Goal: Task Accomplishment & Management: Complete application form

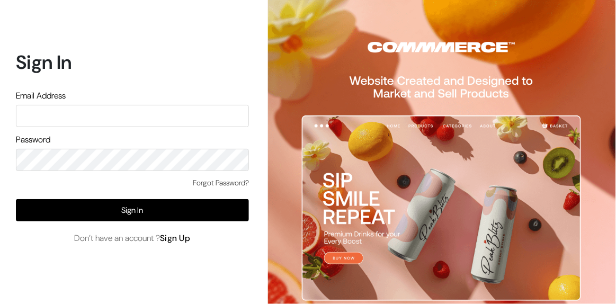
type input "[EMAIL_ADDRESS][DOMAIN_NAME]"
click at [176, 240] on link "Sign Up" at bounding box center [175, 237] width 31 height 11
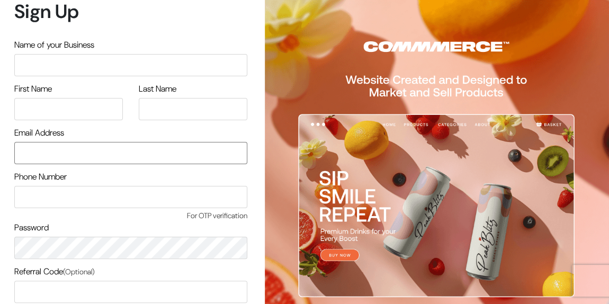
type input "[EMAIL_ADDRESS][DOMAIN_NAME]"
click at [89, 66] on input "text" at bounding box center [130, 65] width 233 height 22
type input "Somnath"
type input "bas"
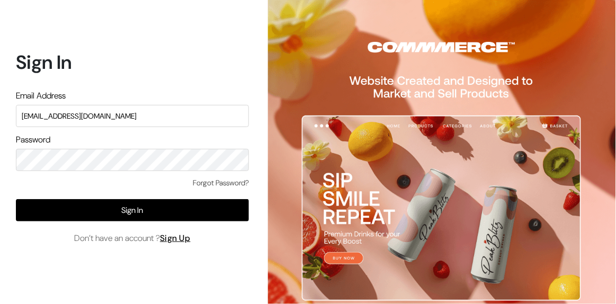
click at [116, 114] on input "[EMAIL_ADDRESS][DOMAIN_NAME]" at bounding box center [132, 116] width 233 height 22
type input "ashish+1@commmerce.com"
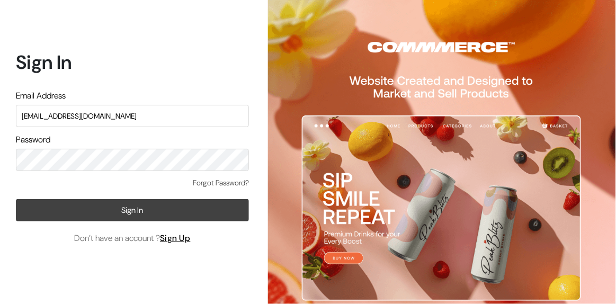
click at [42, 210] on button "Sign In" at bounding box center [132, 210] width 233 height 22
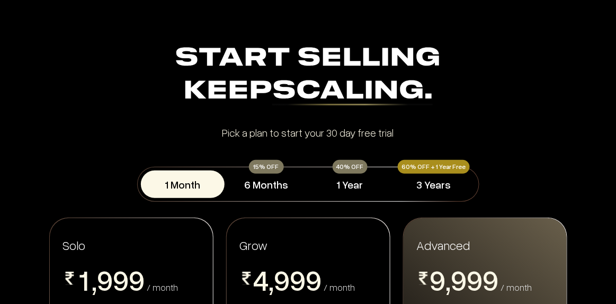
click at [163, 75] on div "Keep Scaling." at bounding box center [308, 91] width 496 height 33
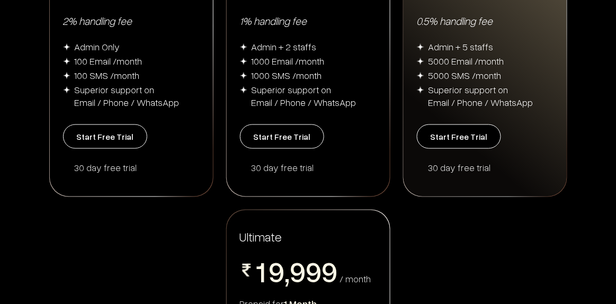
scroll to position [318, 0]
